Goal: Task Accomplishment & Management: Complete application form

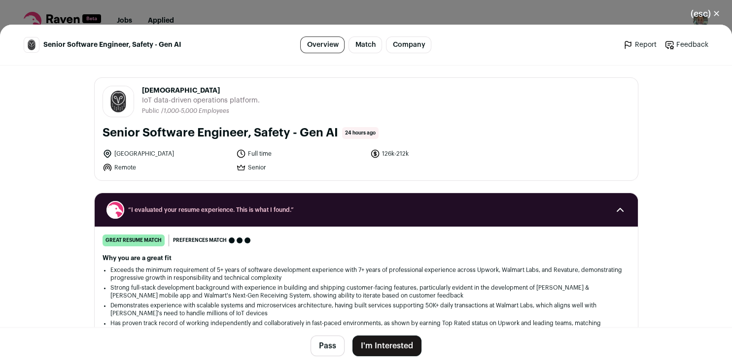
click at [387, 348] on button "I'm Interested" at bounding box center [387, 346] width 69 height 21
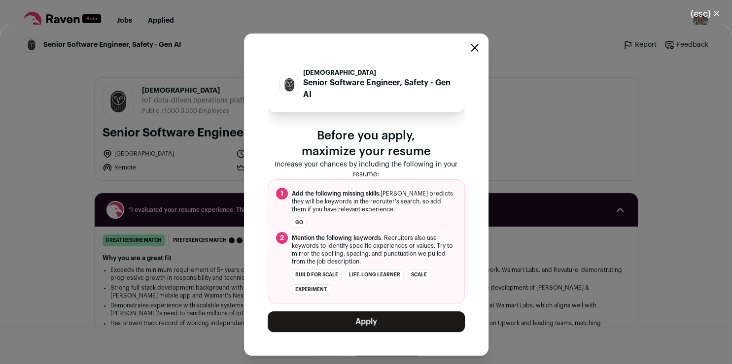
click at [382, 327] on button "Apply" at bounding box center [366, 322] width 197 height 21
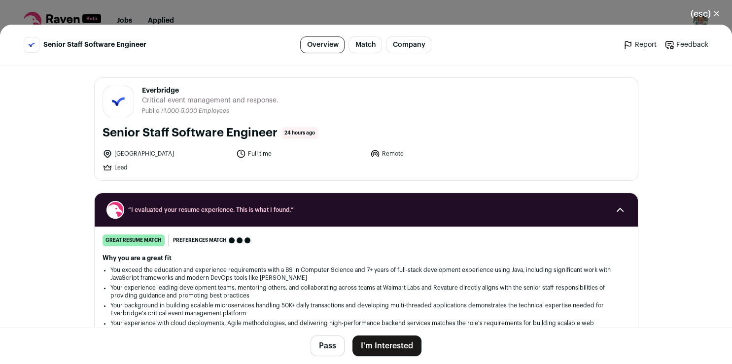
click at [387, 342] on button "I'm Interested" at bounding box center [387, 346] width 69 height 21
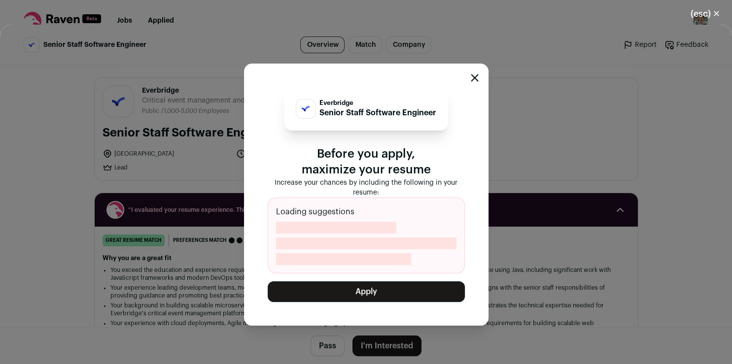
click at [364, 296] on button "Apply" at bounding box center [366, 292] width 197 height 21
